Goal: Task Accomplishment & Management: Complete application form

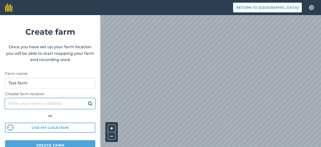
click at [32, 106] on input "Choose farm location" at bounding box center [50, 103] width 90 height 11
click at [88, 103] on img at bounding box center [90, 103] width 5 height 6
click at [23, 103] on input "Choose farm location" at bounding box center [50, 103] width 90 height 11
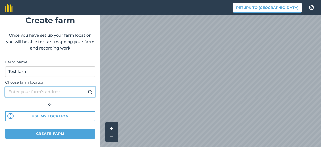
scroll to position [16, 0]
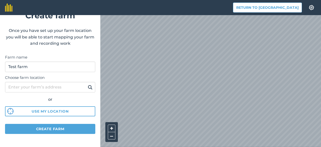
click at [60, 121] on form "Create farm Once you have set up your farm location you will be able to start m…" at bounding box center [50, 81] width 100 height 132
click at [44, 87] on input "Choose farm location" at bounding box center [50, 87] width 90 height 11
paste input "[GEOGRAPHIC_DATA]"
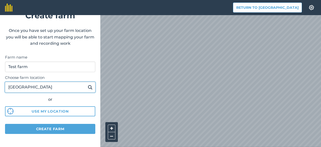
type input "[GEOGRAPHIC_DATA]"
click at [86, 84] on button at bounding box center [90, 87] width 8 height 7
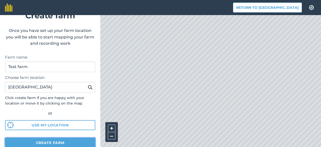
click at [42, 142] on button "Create farm" at bounding box center [50, 142] width 90 height 10
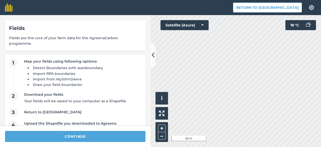
scroll to position [16, 0]
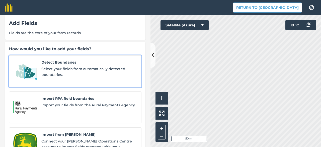
scroll to position [11, 0]
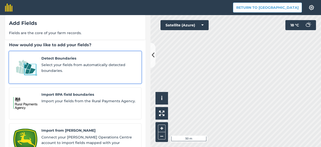
click at [86, 61] on div "Detect Boundaries Select your fields from automatically detected boundaries." at bounding box center [89, 67] width 96 height 24
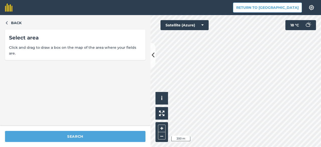
click at [53, 48] on span "Click and drag to draw a box on the map of the area where your fields are." at bounding box center [75, 50] width 132 height 11
click at [15, 21] on span "Back" at bounding box center [16, 23] width 11 height 6
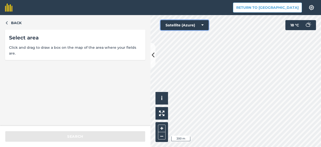
click at [206, 22] on button "Satellite (Azure)" at bounding box center [184, 25] width 48 height 10
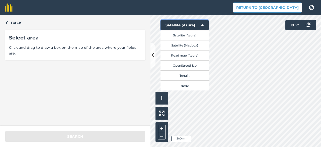
click at [206, 22] on button "Satellite (Azure)" at bounding box center [184, 25] width 48 height 10
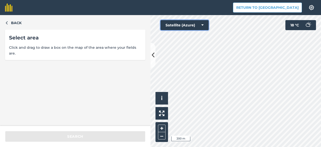
click at [206, 22] on button "Satellite (Azure)" at bounding box center [184, 25] width 48 height 10
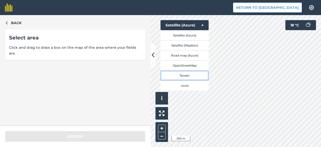
click at [190, 74] on button "Terrain" at bounding box center [184, 75] width 48 height 10
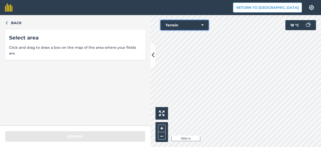
click at [203, 25] on button "Terrain" at bounding box center [184, 25] width 48 height 10
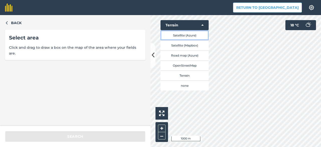
click at [188, 37] on button "Satellite (Azure)" at bounding box center [184, 35] width 48 height 10
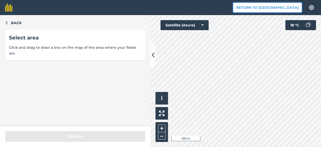
click at [282, 8] on button "Return to [GEOGRAPHIC_DATA]" at bounding box center [267, 8] width 69 height 10
